Goal: Book appointment/travel/reservation

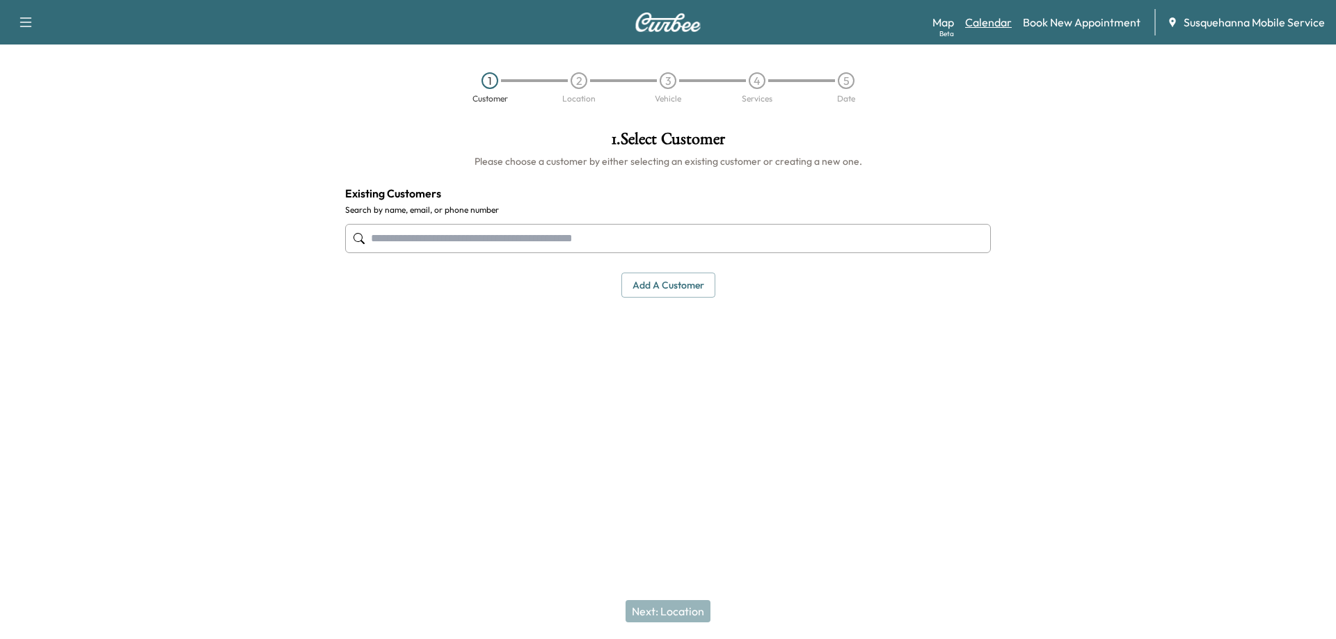
click at [987, 26] on link "Calendar" at bounding box center [988, 22] width 47 height 17
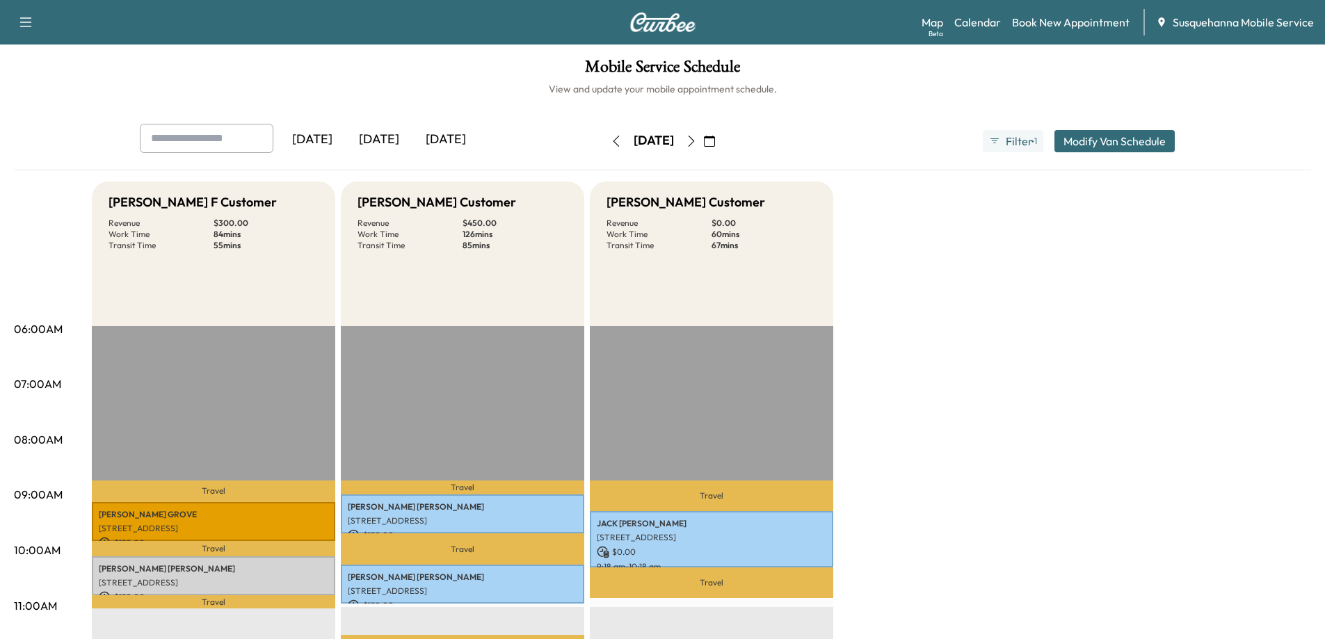
click at [448, 135] on div "[DATE]" at bounding box center [446, 140] width 67 height 32
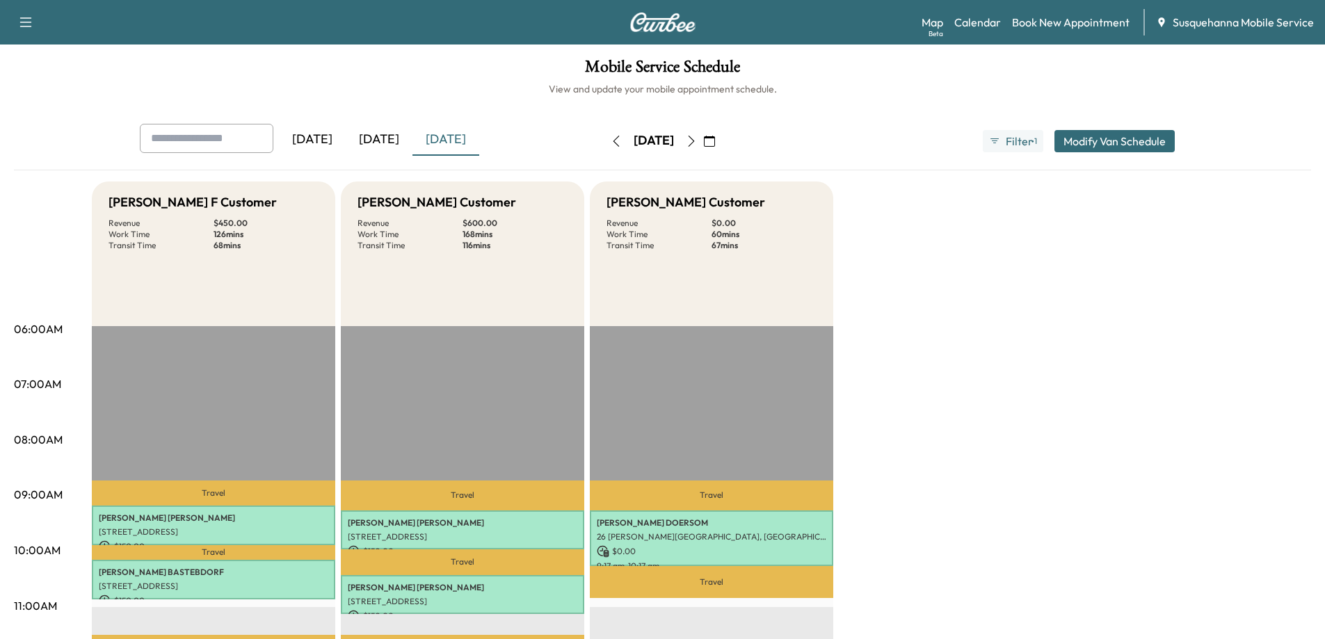
click at [697, 141] on icon "button" at bounding box center [691, 141] width 11 height 11
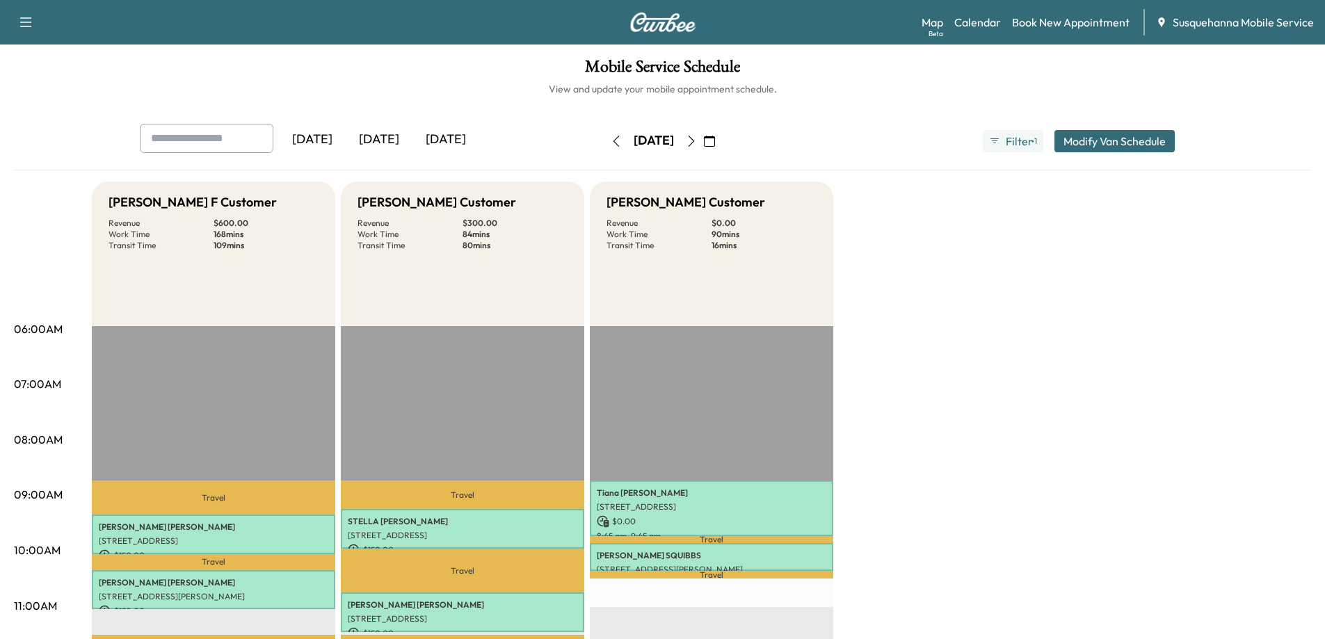
click at [697, 139] on icon "button" at bounding box center [691, 141] width 11 height 11
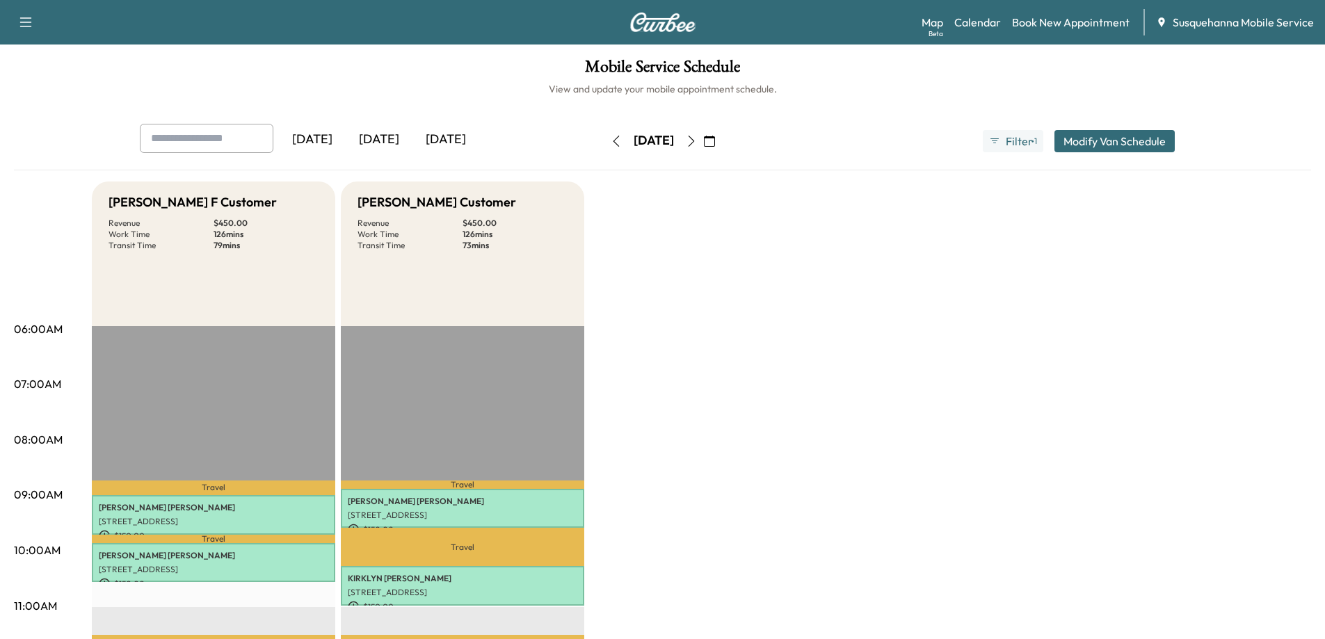
click at [697, 141] on icon "button" at bounding box center [691, 141] width 11 height 11
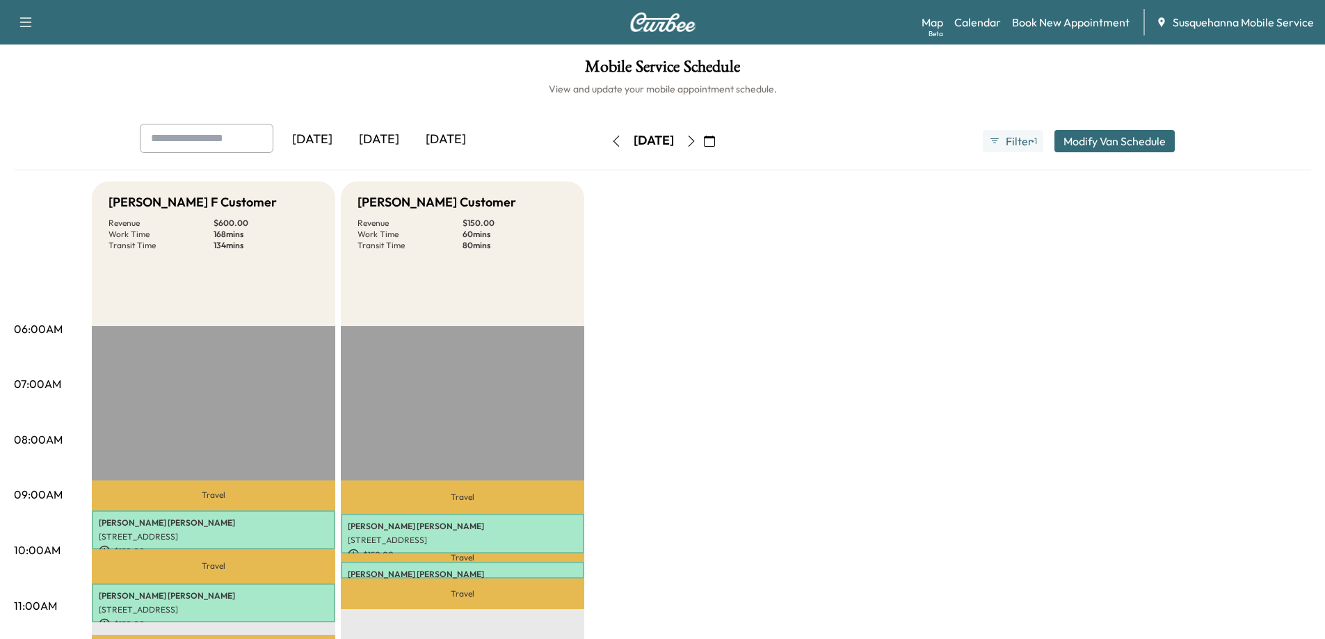
drag, startPoint x: 684, startPoint y: 290, endPoint x: 691, endPoint y: 266, distance: 24.7
